Goal: Task Accomplishment & Management: Manage account settings

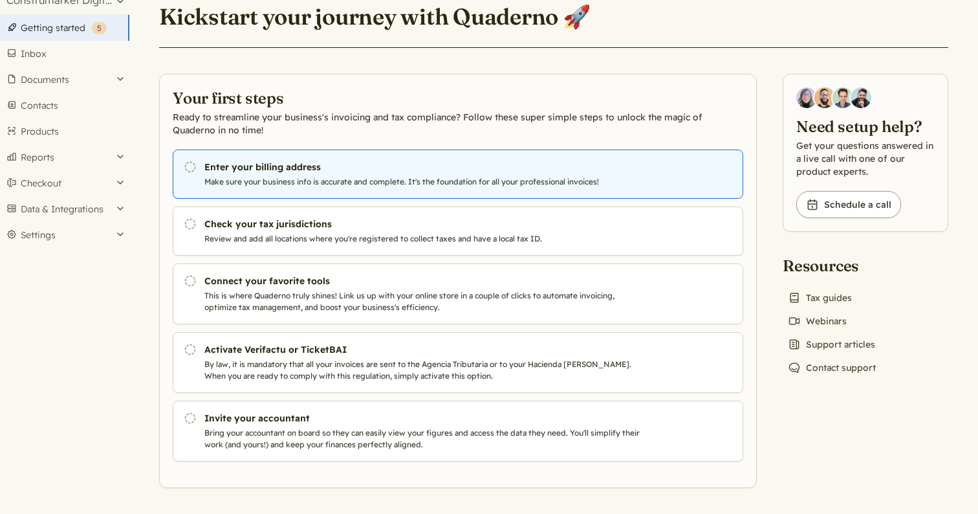
scroll to position [45, 0]
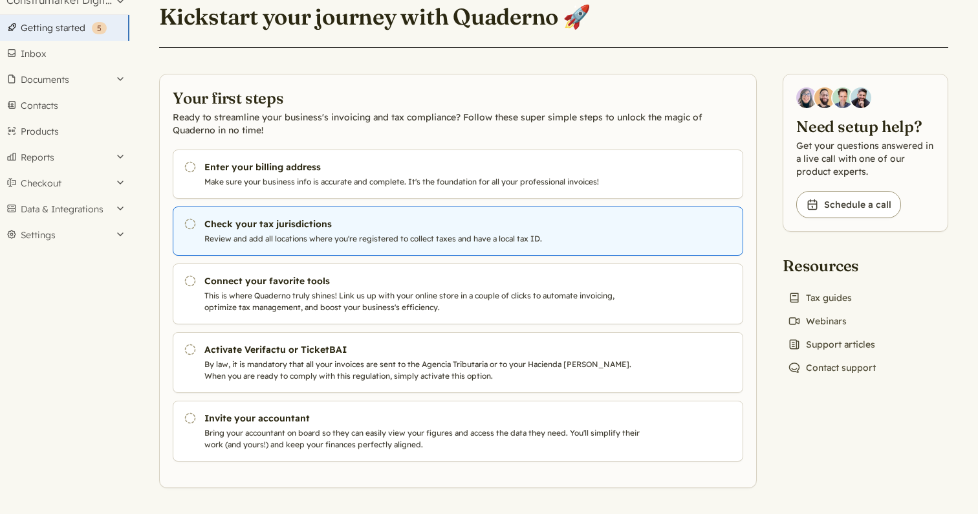
click at [300, 227] on h3 "Check your tax jurisdictions" at bounding box center [424, 223] width 441 height 13
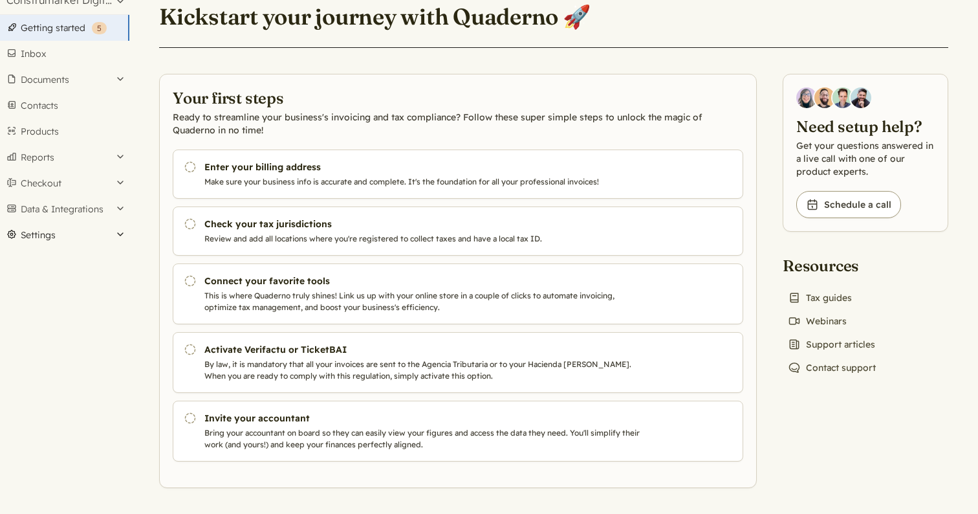
click at [91, 233] on button "Settings" at bounding box center [64, 235] width 129 height 26
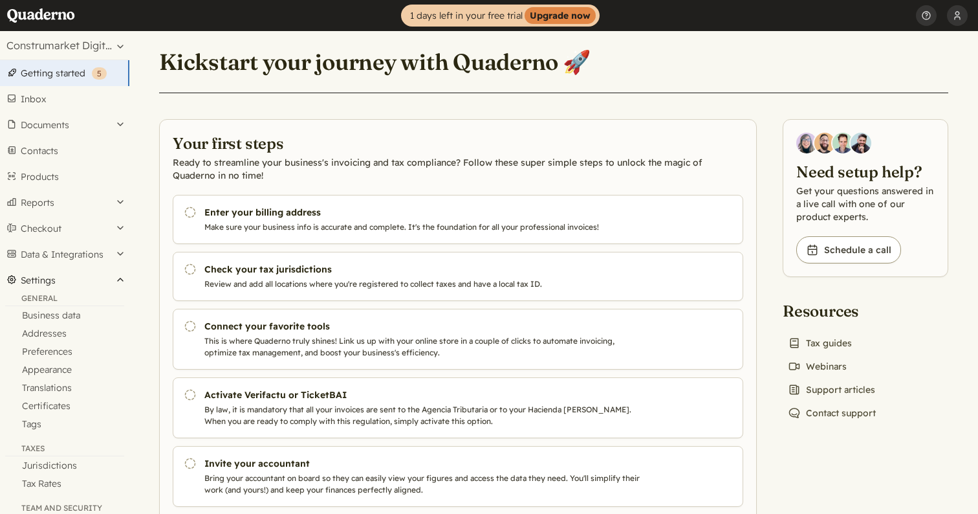
click at [42, 277] on button "Settings" at bounding box center [64, 280] width 129 height 26
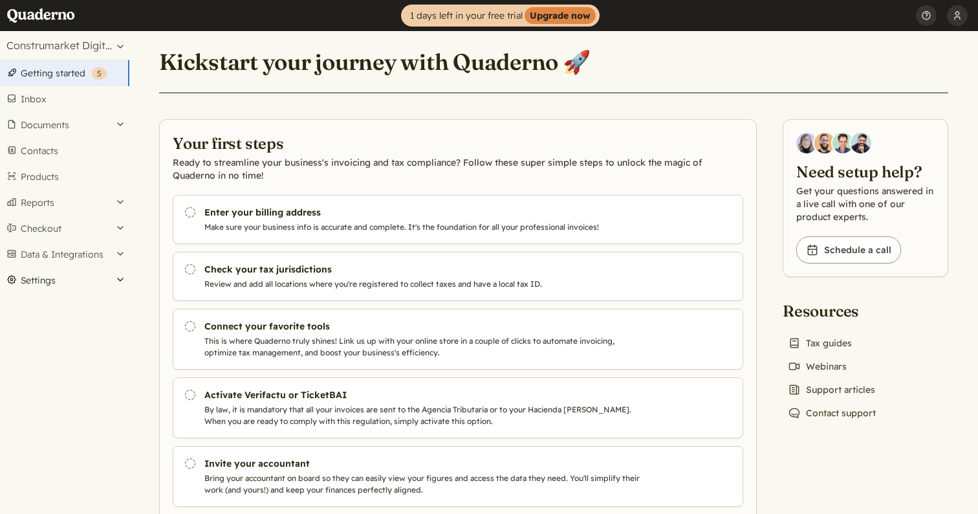
click at [42, 277] on button "Settings" at bounding box center [64, 280] width 129 height 26
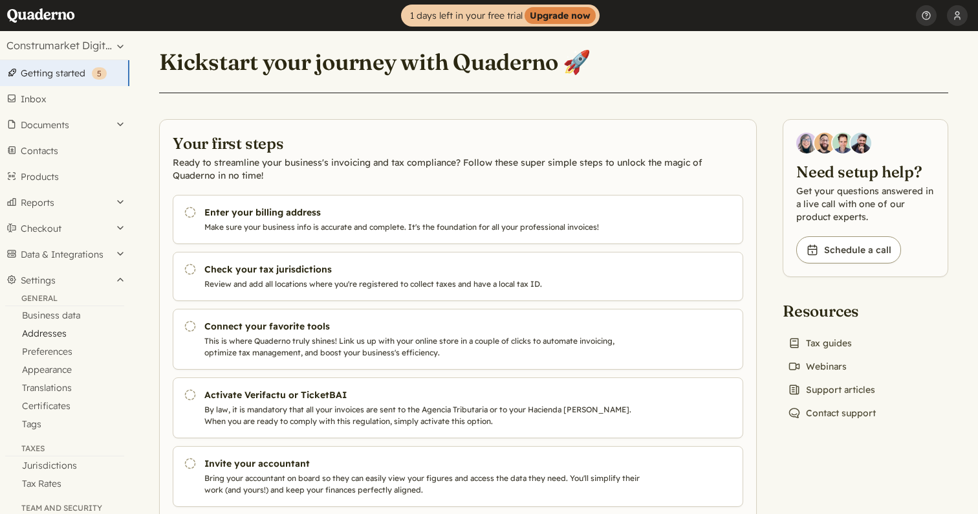
click at [76, 332] on link "Addresses" at bounding box center [64, 333] width 129 height 18
